Goal: Transaction & Acquisition: Subscribe to service/newsletter

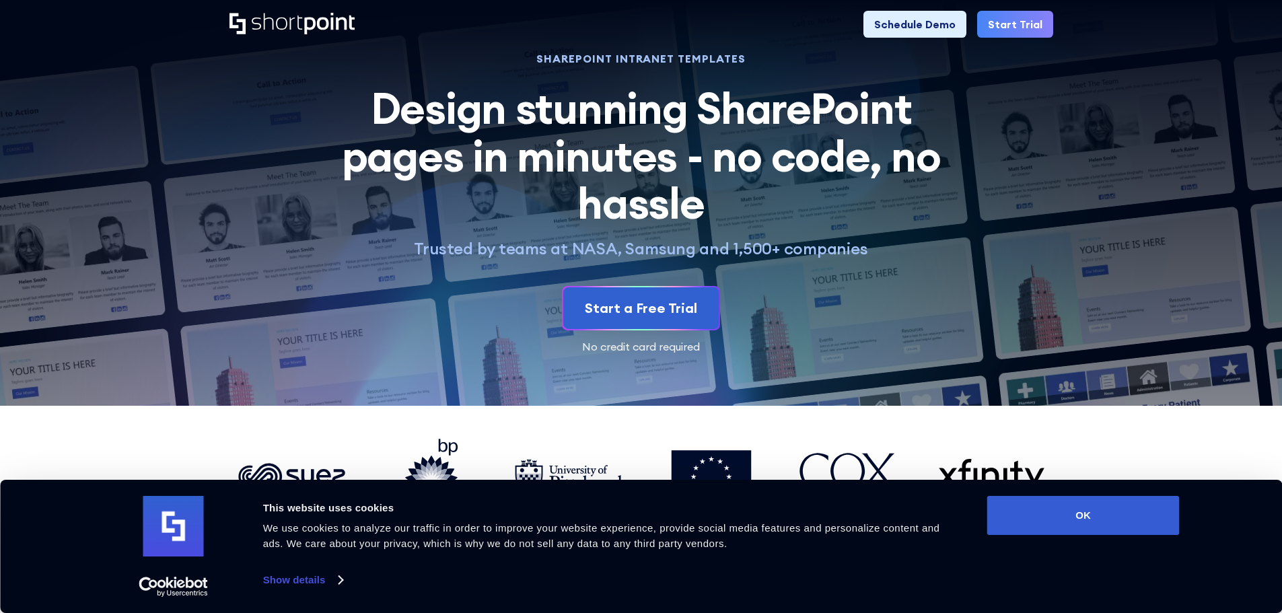
click at [305, 26] on icon "Home" at bounding box center [329, 24] width 50 height 22
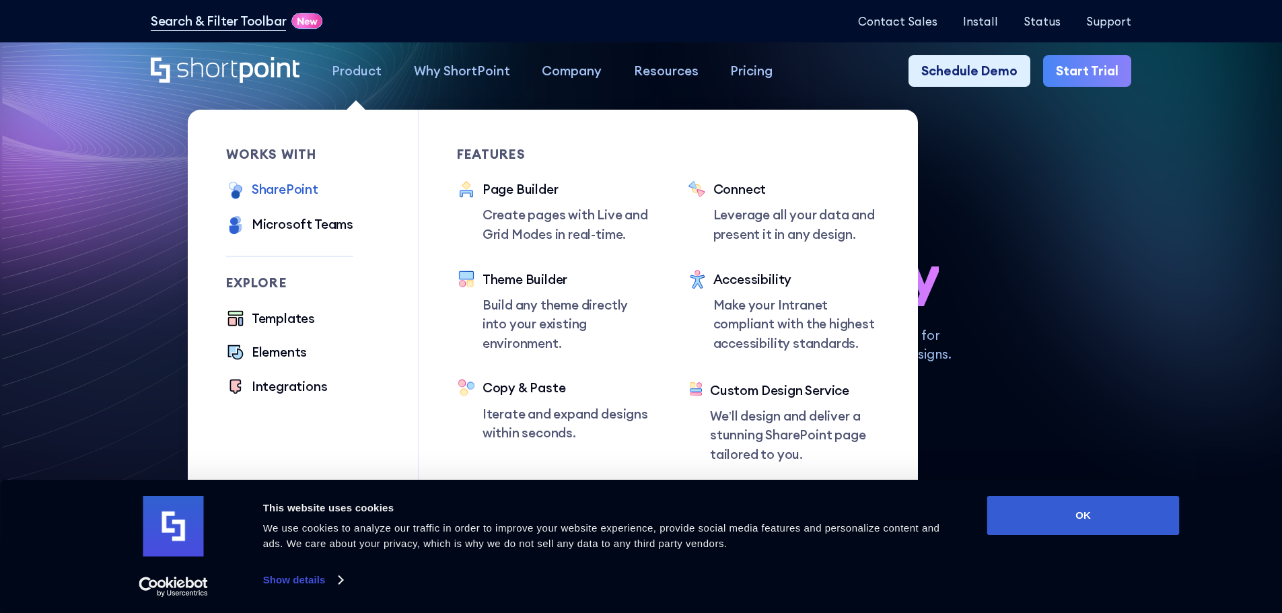
click at [283, 184] on div "SharePoint" at bounding box center [285, 190] width 67 height 20
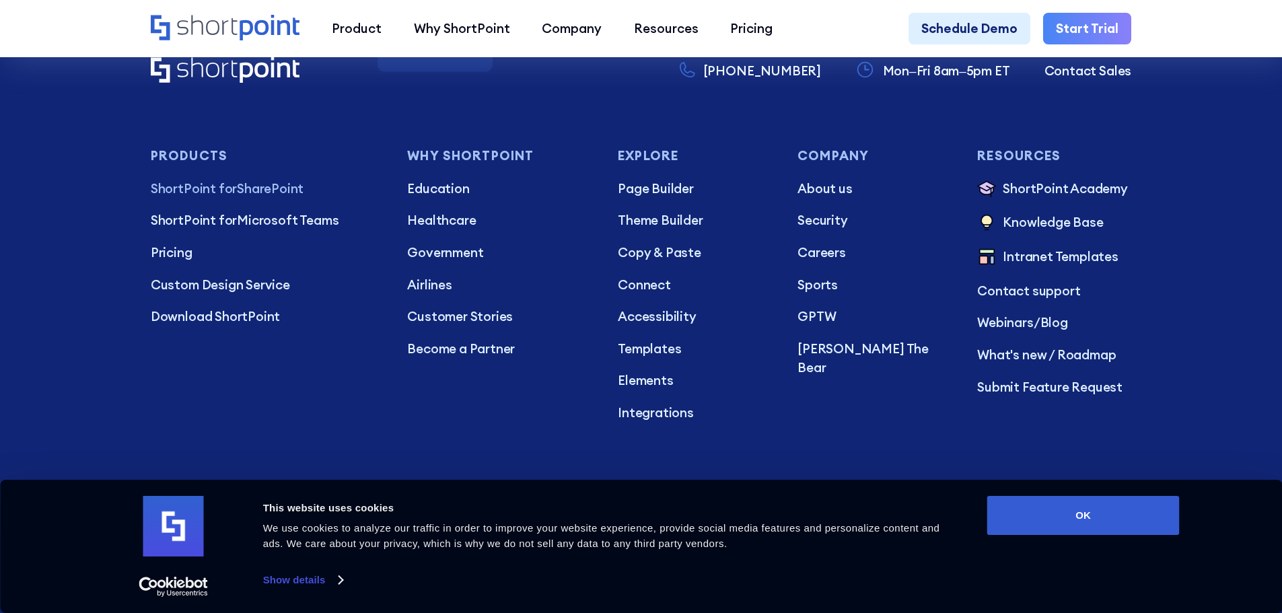
scroll to position [3500, 0]
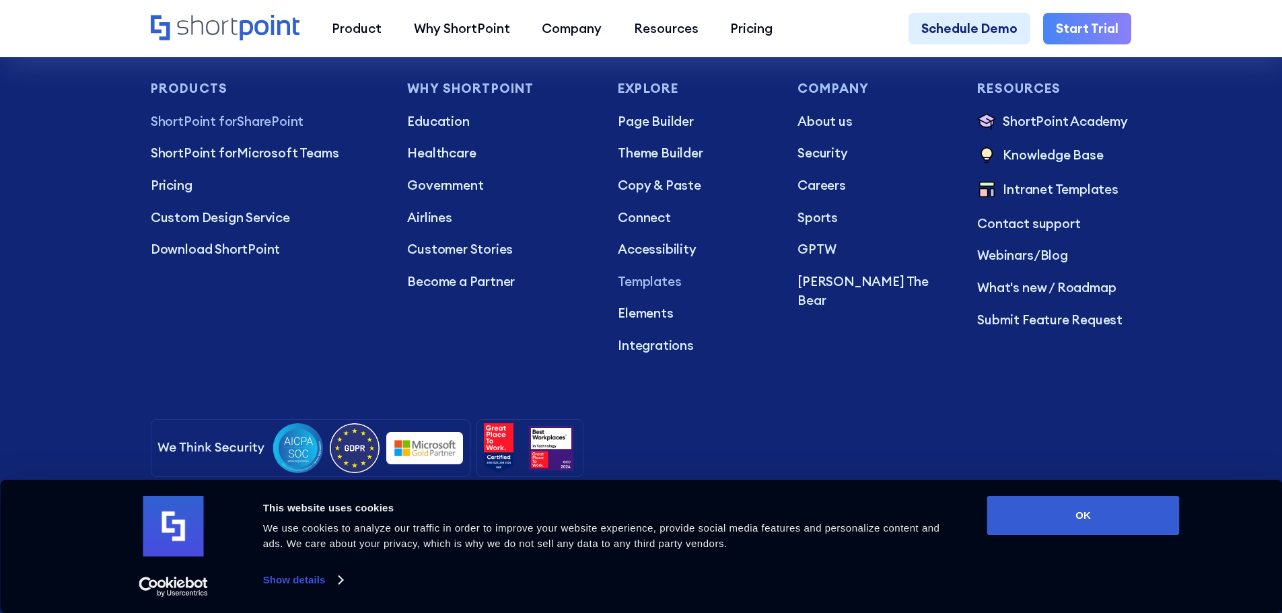
click at [667, 291] on p "Templates" at bounding box center [695, 282] width 154 height 20
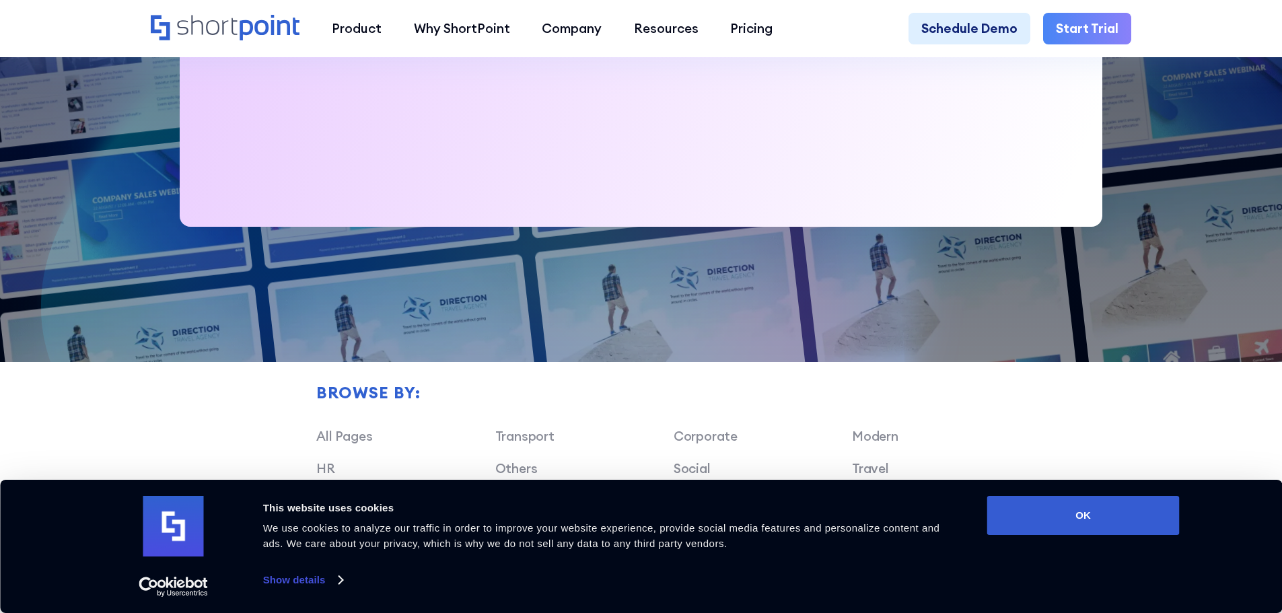
scroll to position [1010, 0]
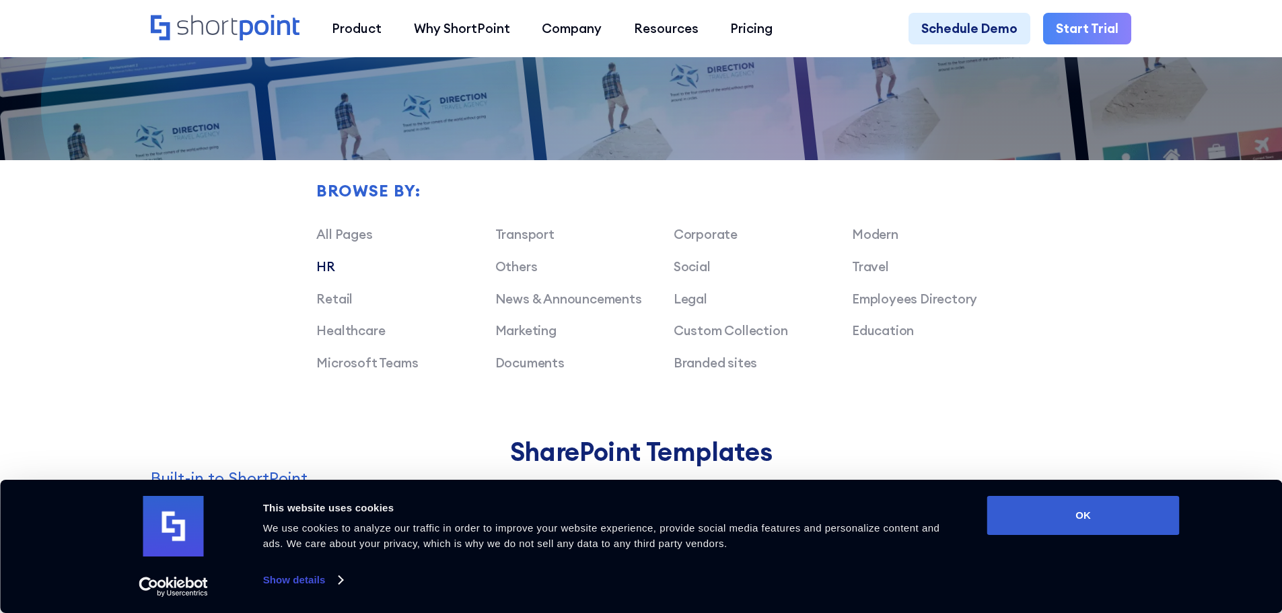
click at [316, 275] on link "HR" at bounding box center [325, 266] width 19 height 16
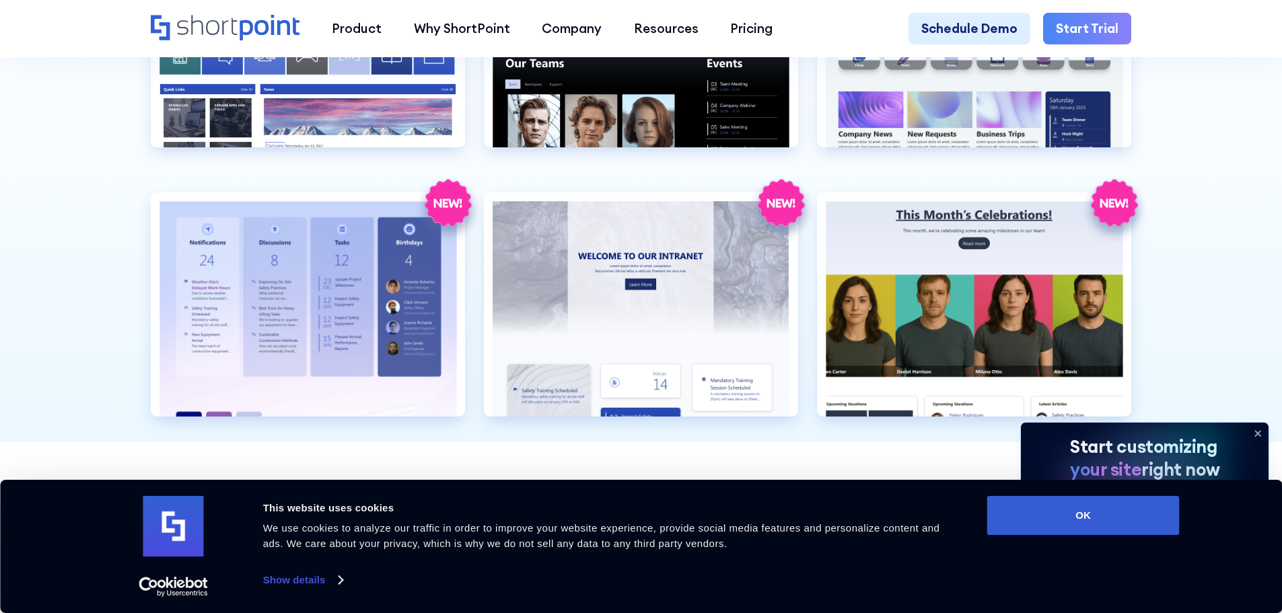
scroll to position [2019, 0]
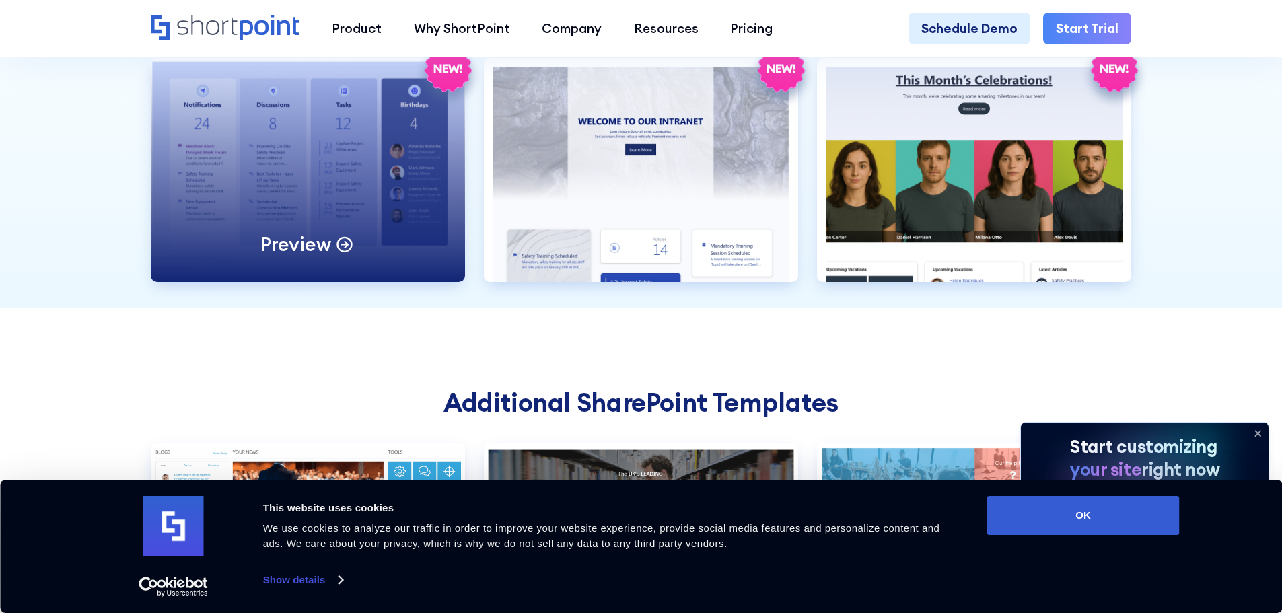
click at [374, 219] on div "Preview" at bounding box center [308, 170] width 314 height 224
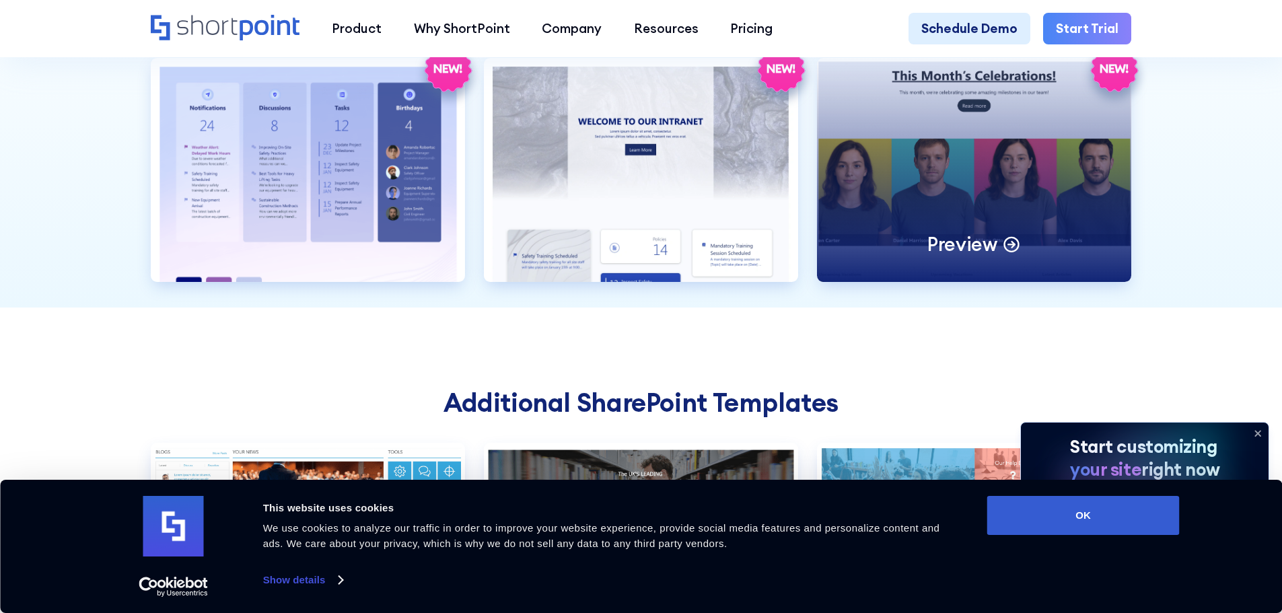
click at [1044, 207] on div "Preview" at bounding box center [974, 170] width 314 height 224
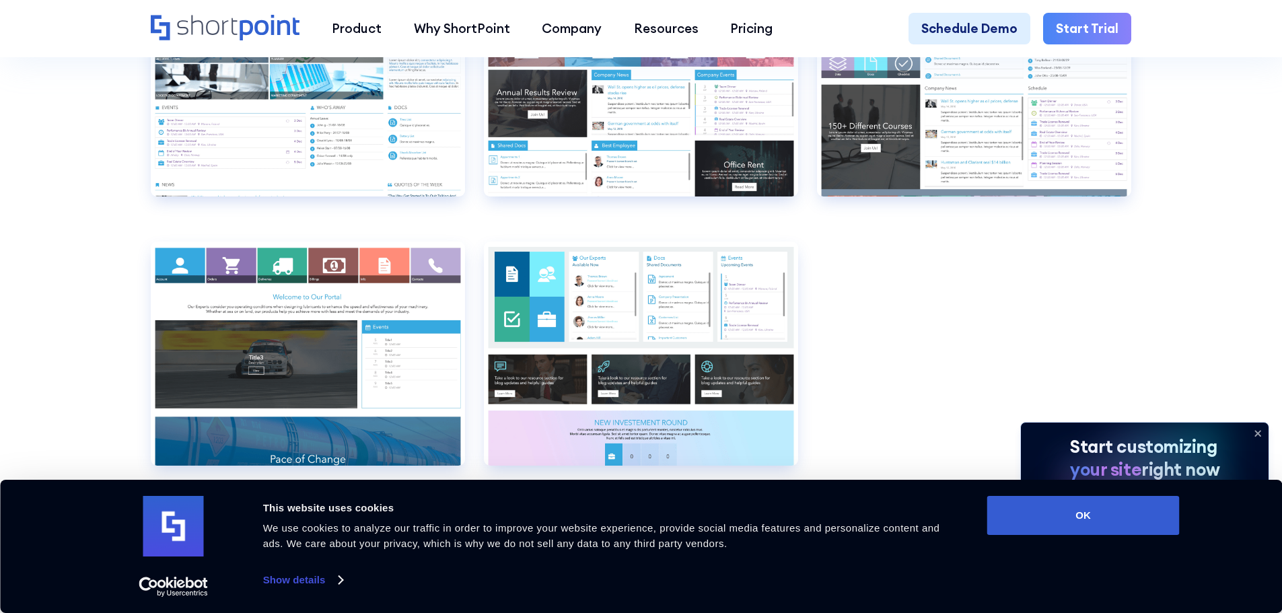
scroll to position [2894, 0]
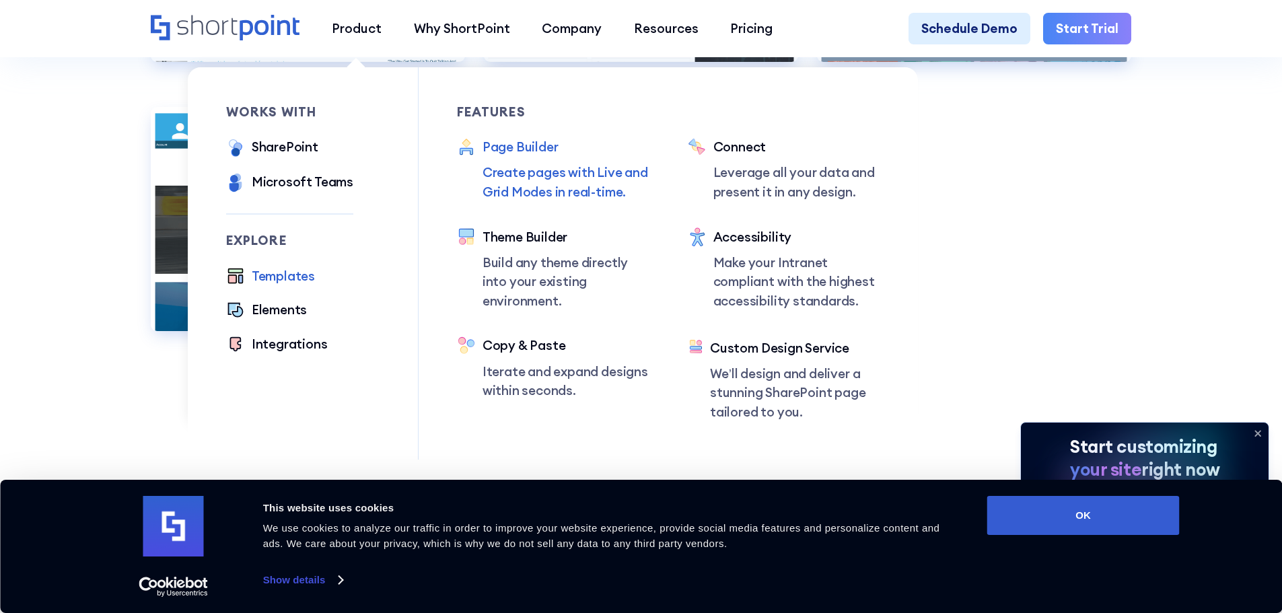
click at [540, 149] on div "Page Builder" at bounding box center [566, 147] width 167 height 20
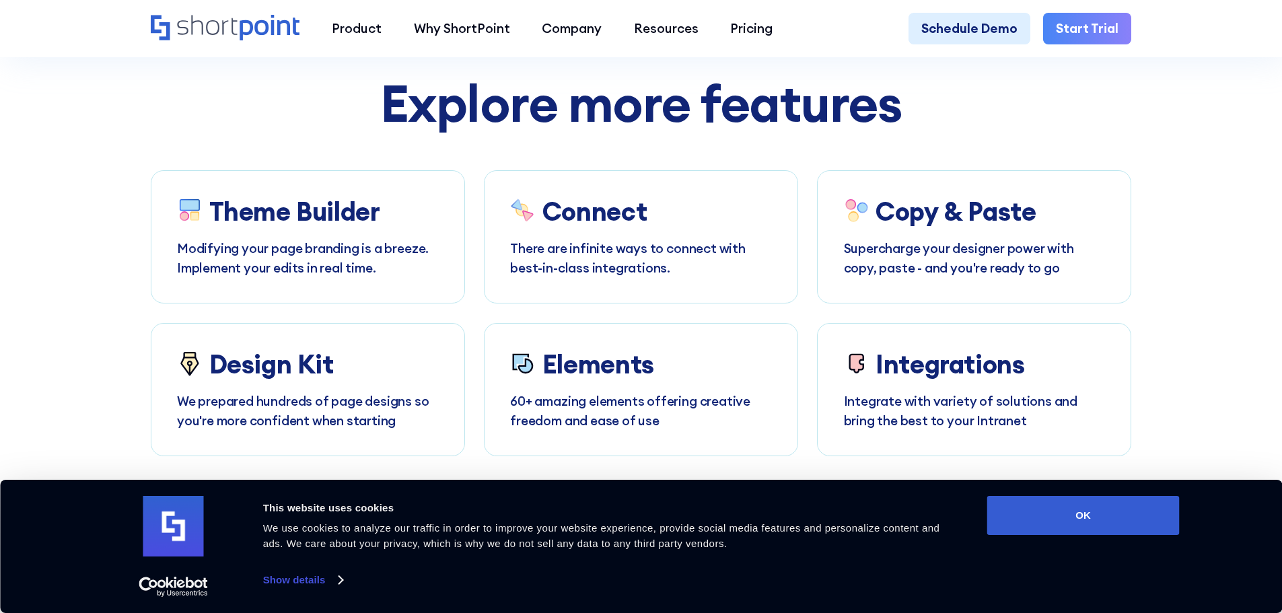
scroll to position [7673, 0]
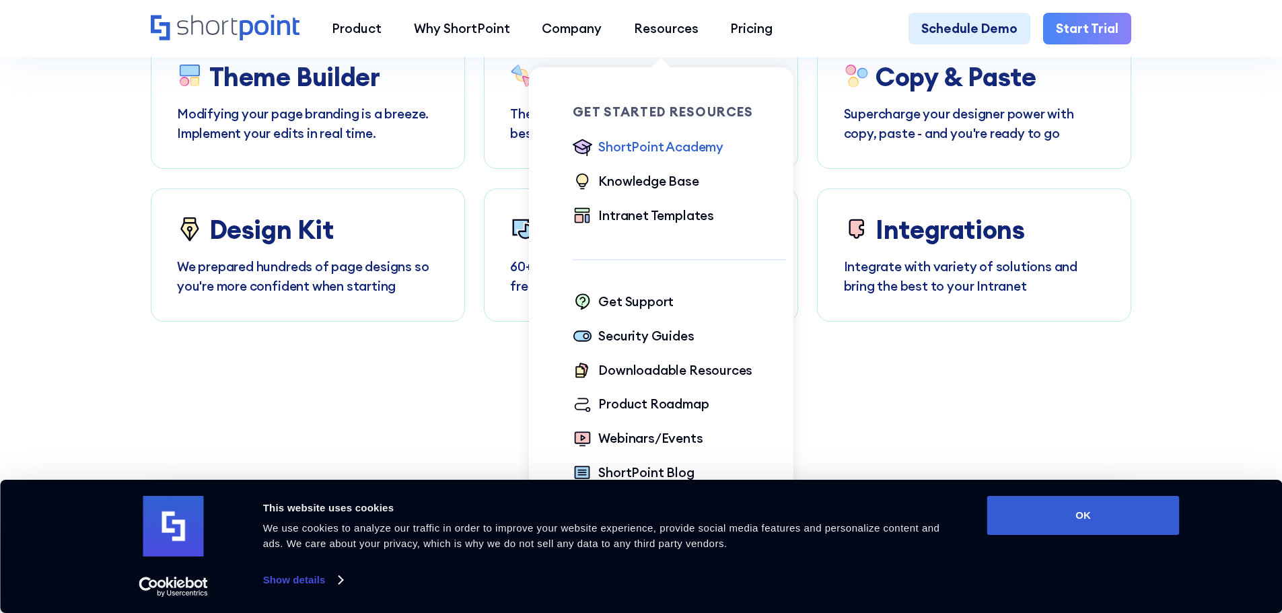
click at [672, 153] on div "ShortPoint Academy" at bounding box center [660, 147] width 125 height 20
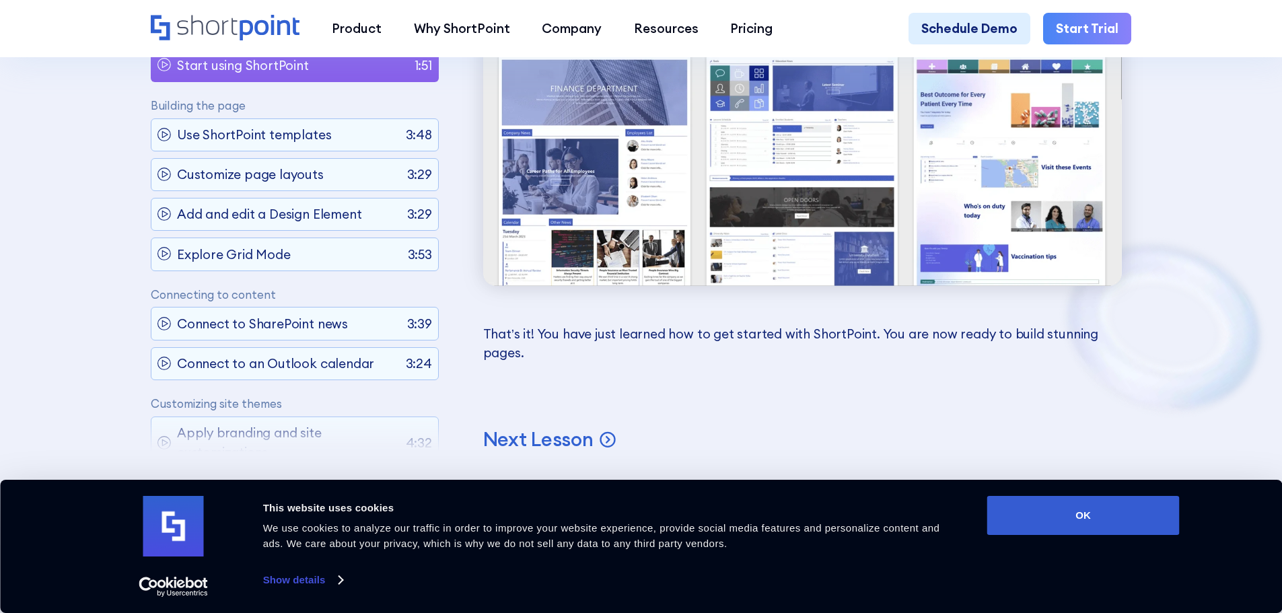
scroll to position [5519, 0]
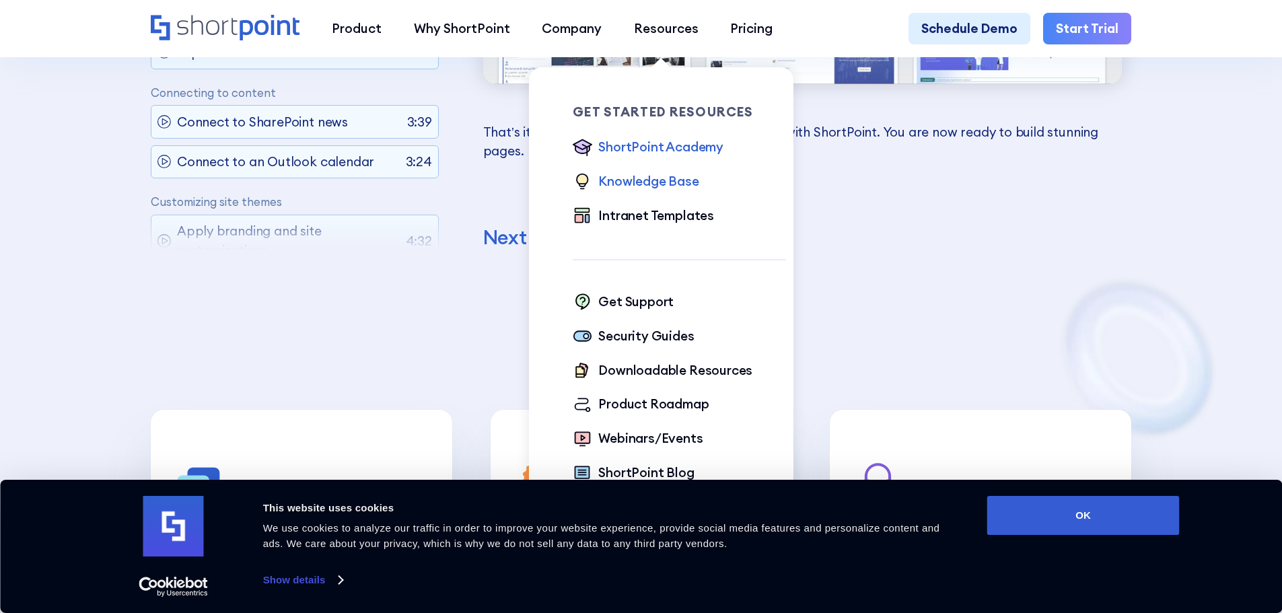
click at [650, 186] on div "Knowledge Base" at bounding box center [648, 182] width 100 height 20
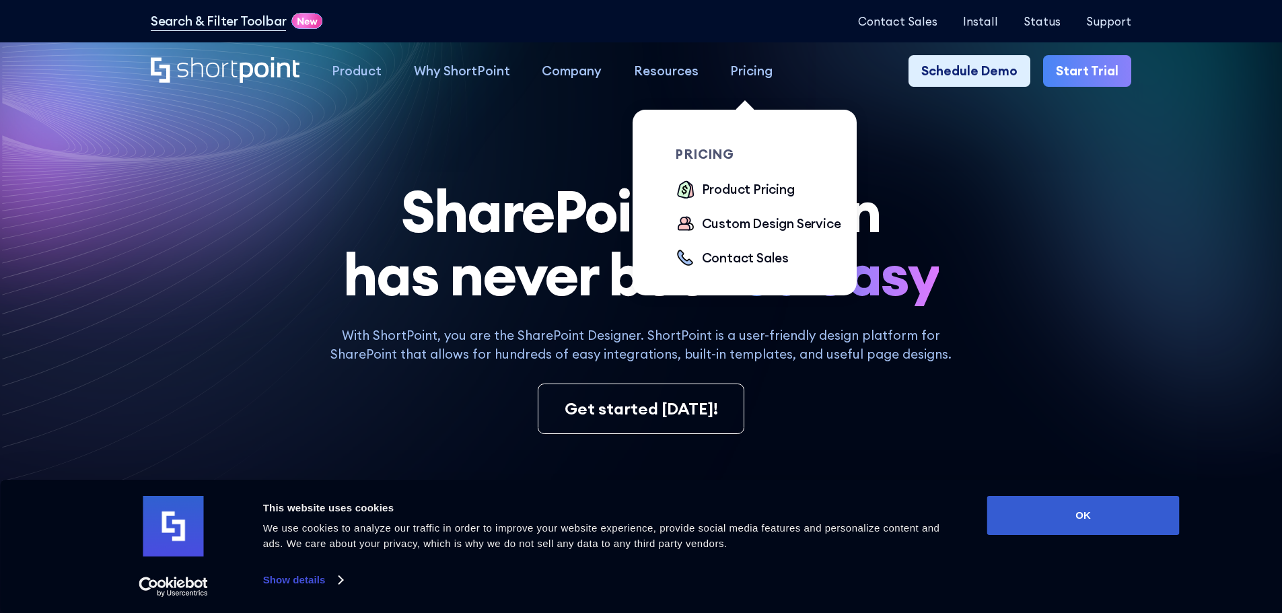
click at [747, 73] on div "Pricing" at bounding box center [751, 71] width 42 height 20
click at [740, 198] on div "Product Pricing" at bounding box center [748, 190] width 93 height 20
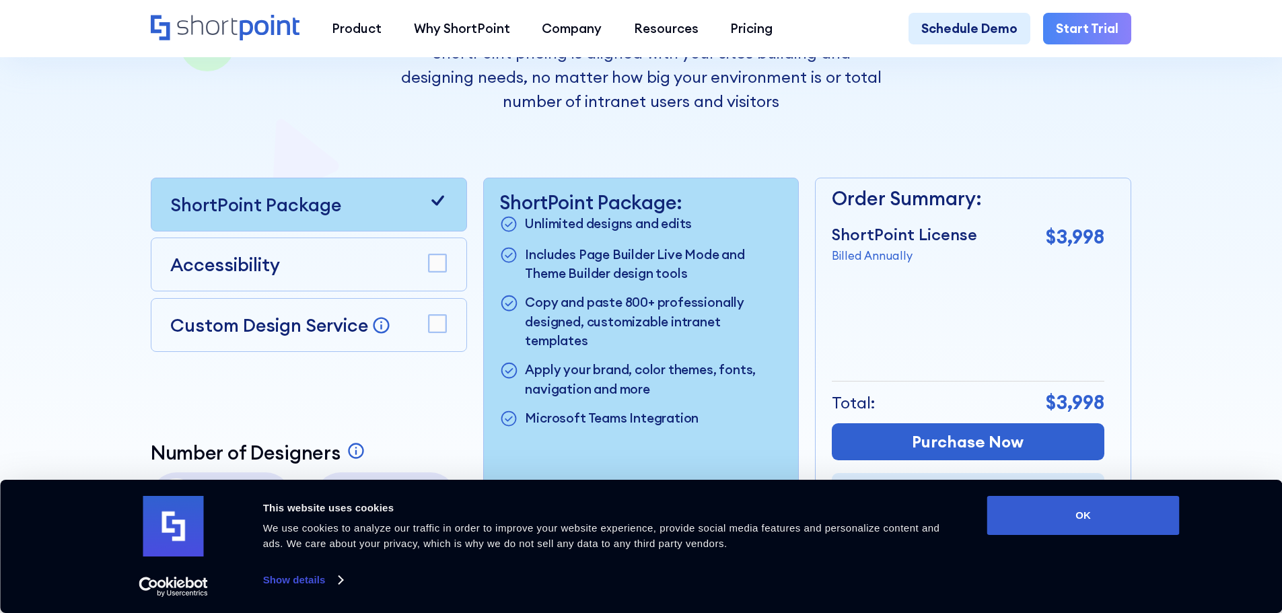
scroll to position [471, 0]
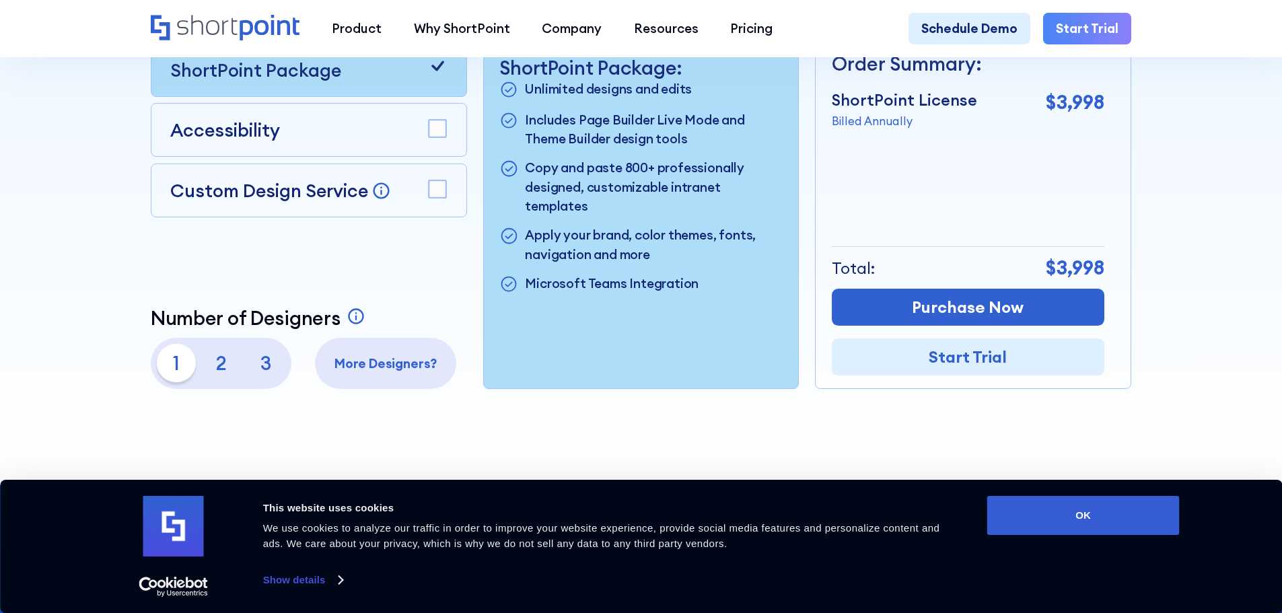
click at [433, 195] on rect at bounding box center [437, 188] width 17 height 17
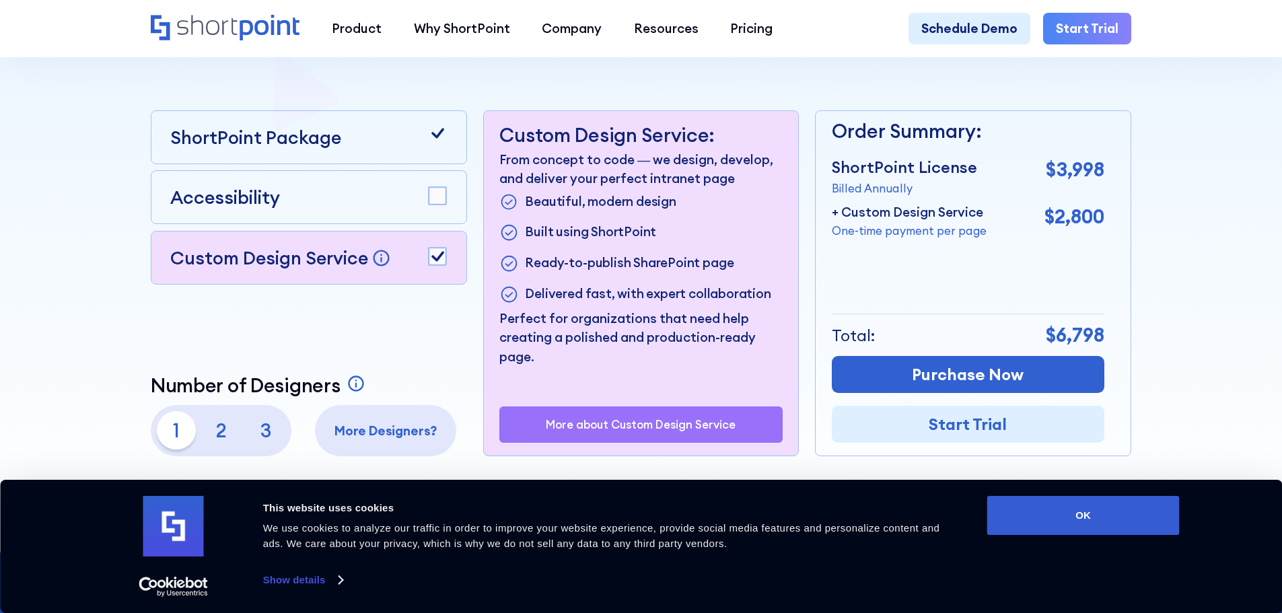
scroll to position [538, 0]
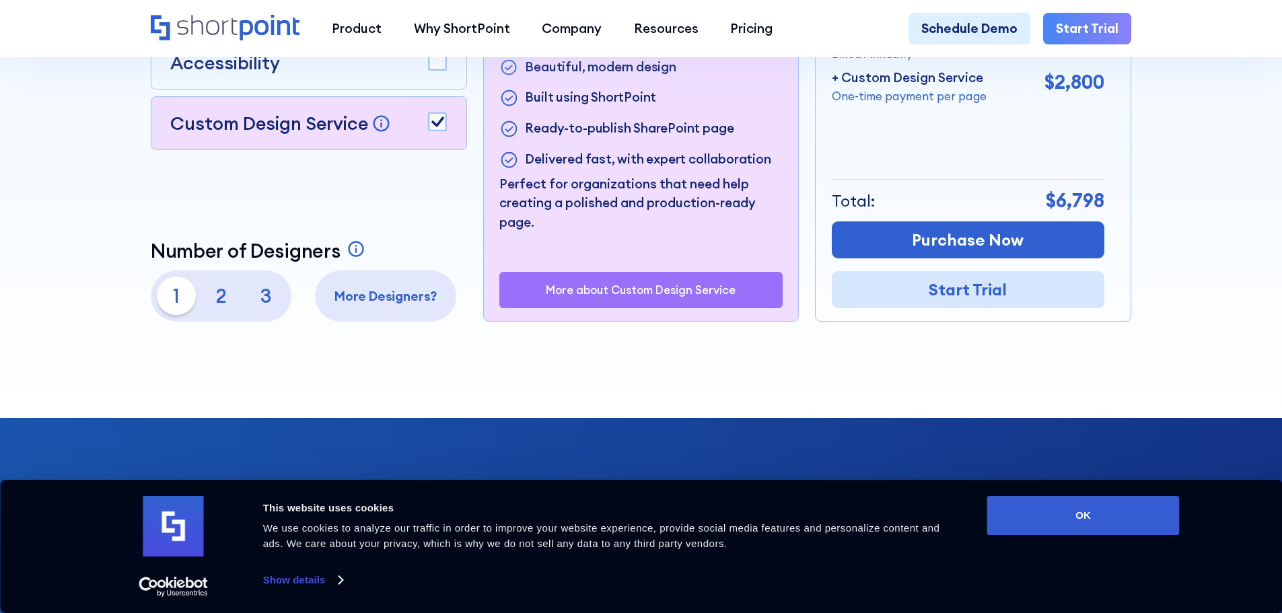
click at [896, 303] on link "Start Trial" at bounding box center [968, 289] width 273 height 37
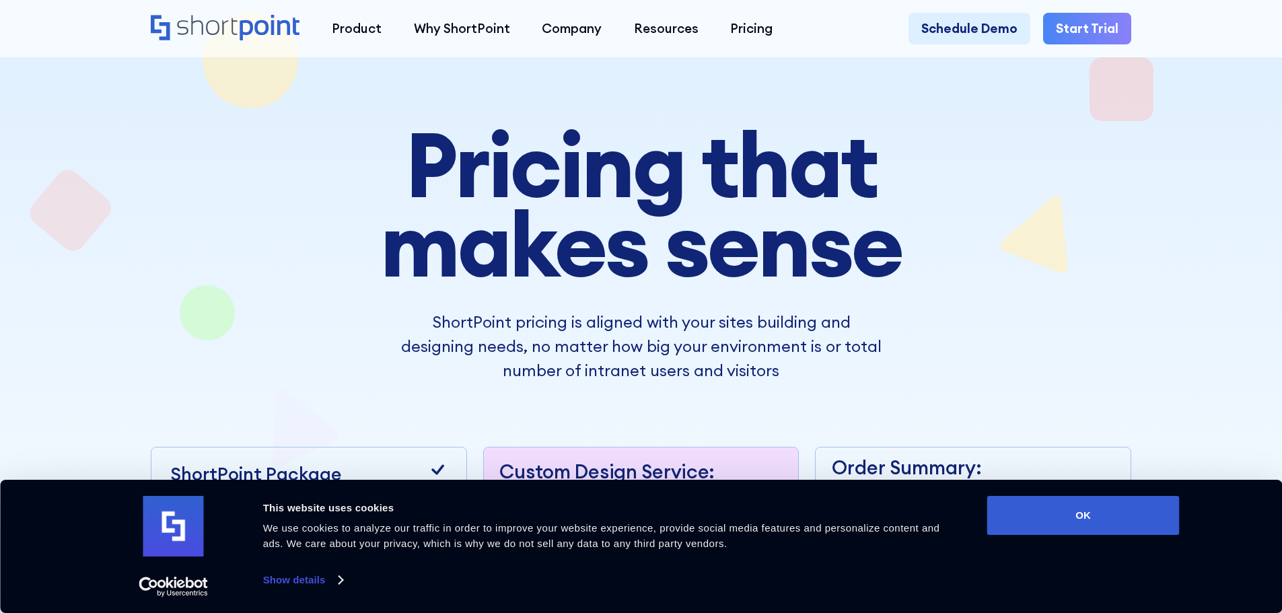
scroll to position [0, 0]
